Goal: Navigation & Orientation: Find specific page/section

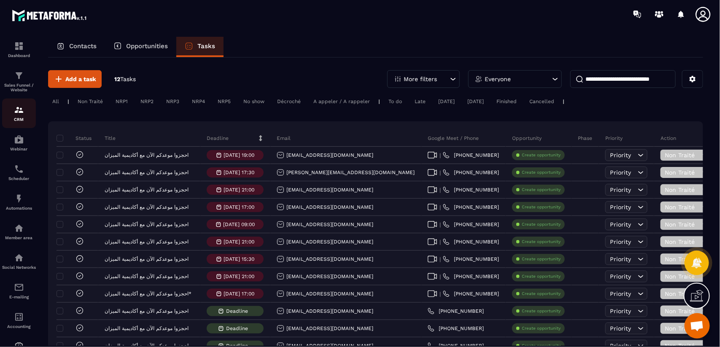
click at [17, 114] on img at bounding box center [19, 110] width 10 height 10
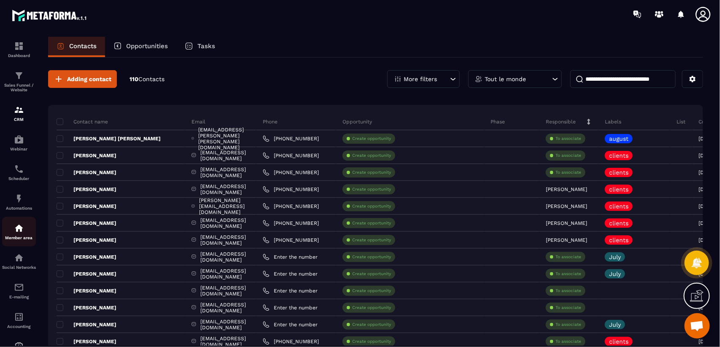
click at [16, 234] on div "Member area" at bounding box center [19, 231] width 34 height 17
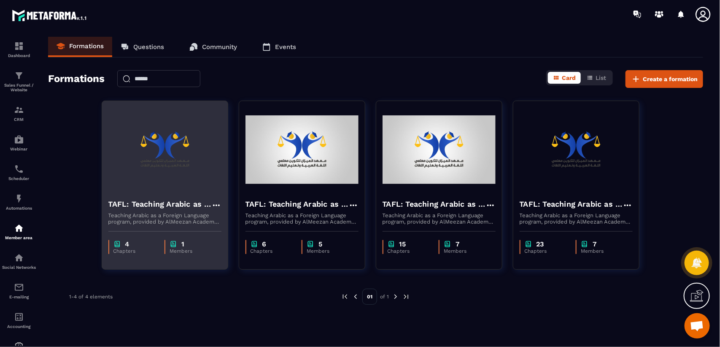
click at [158, 174] on img at bounding box center [164, 149] width 113 height 84
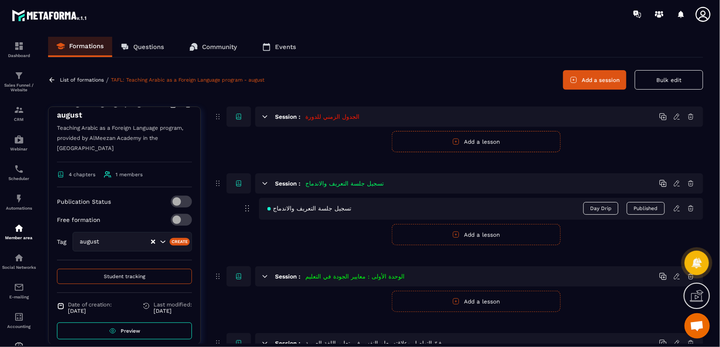
scroll to position [151, 0]
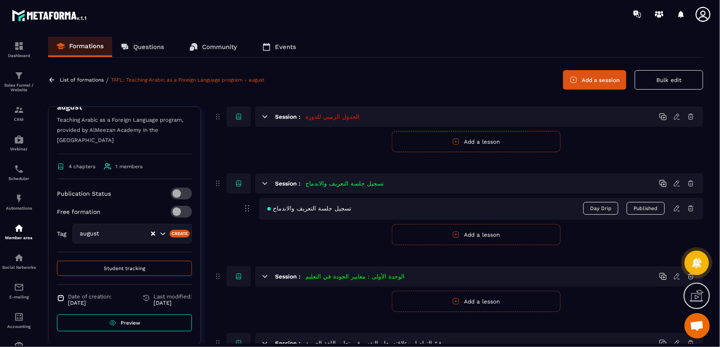
click at [127, 323] on span "Preview" at bounding box center [130, 323] width 19 height 6
